Goal: Information Seeking & Learning: Learn about a topic

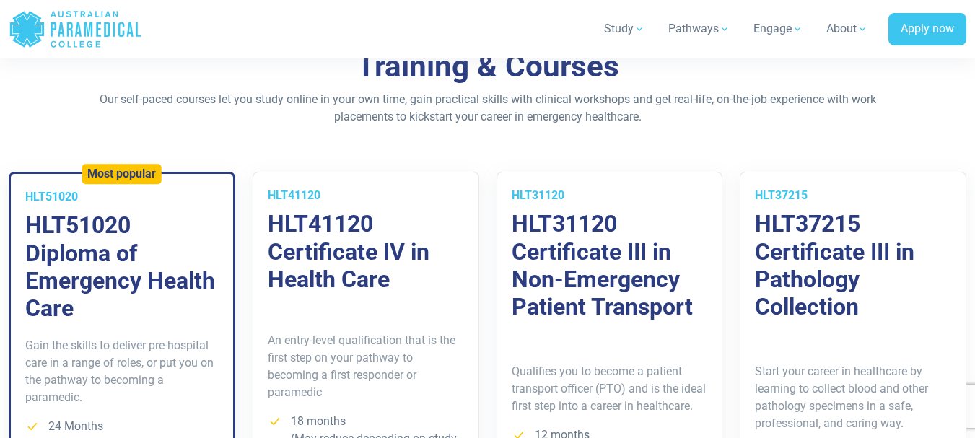
scroll to position [1014, 0]
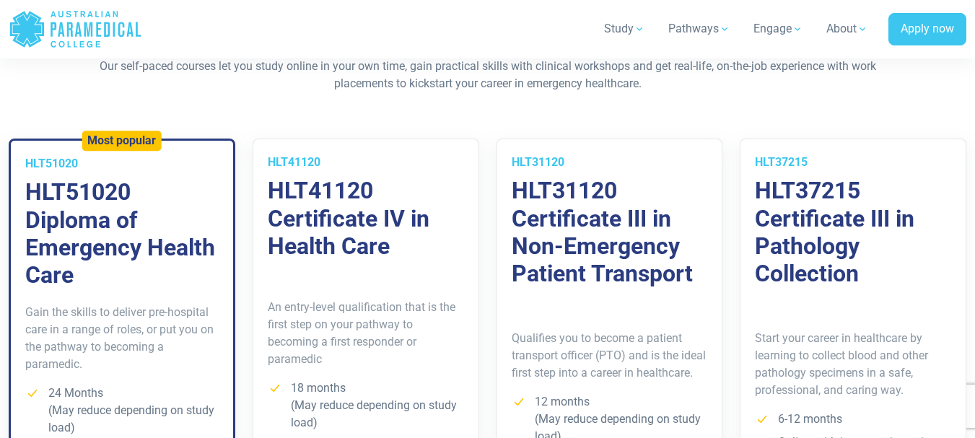
click at [97, 224] on h3 "HLT51020 Diploma of Emergency Health Care" at bounding box center [121, 233] width 193 height 111
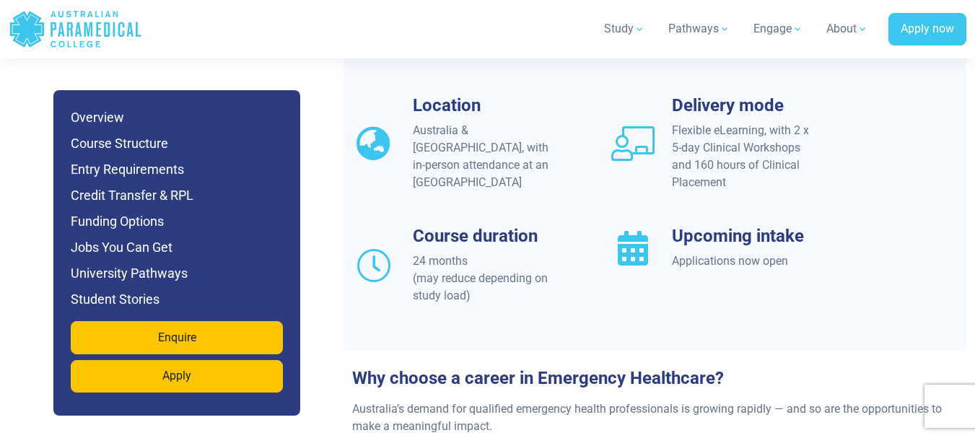
scroll to position [1447, 0]
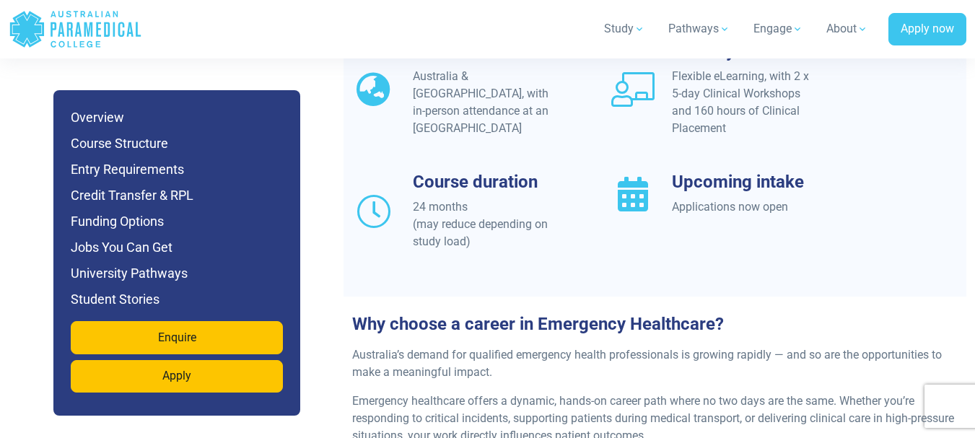
drag, startPoint x: 979, startPoint y: 20, endPoint x: 975, endPoint y: 79, distance: 59.3
click at [152, 245] on h6 "Jobs You Can Get" at bounding box center [177, 247] width 212 height 20
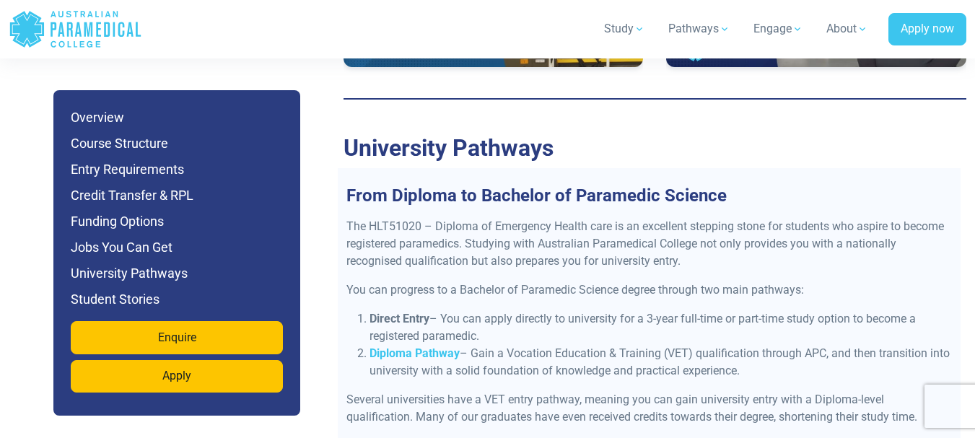
scroll to position [5915, 0]
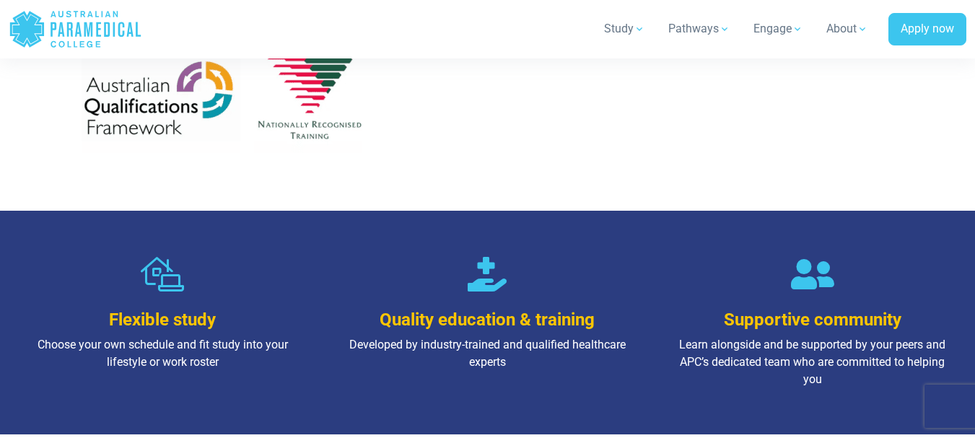
scroll to position [246, 0]
